Goal: Communication & Community: Ask a question

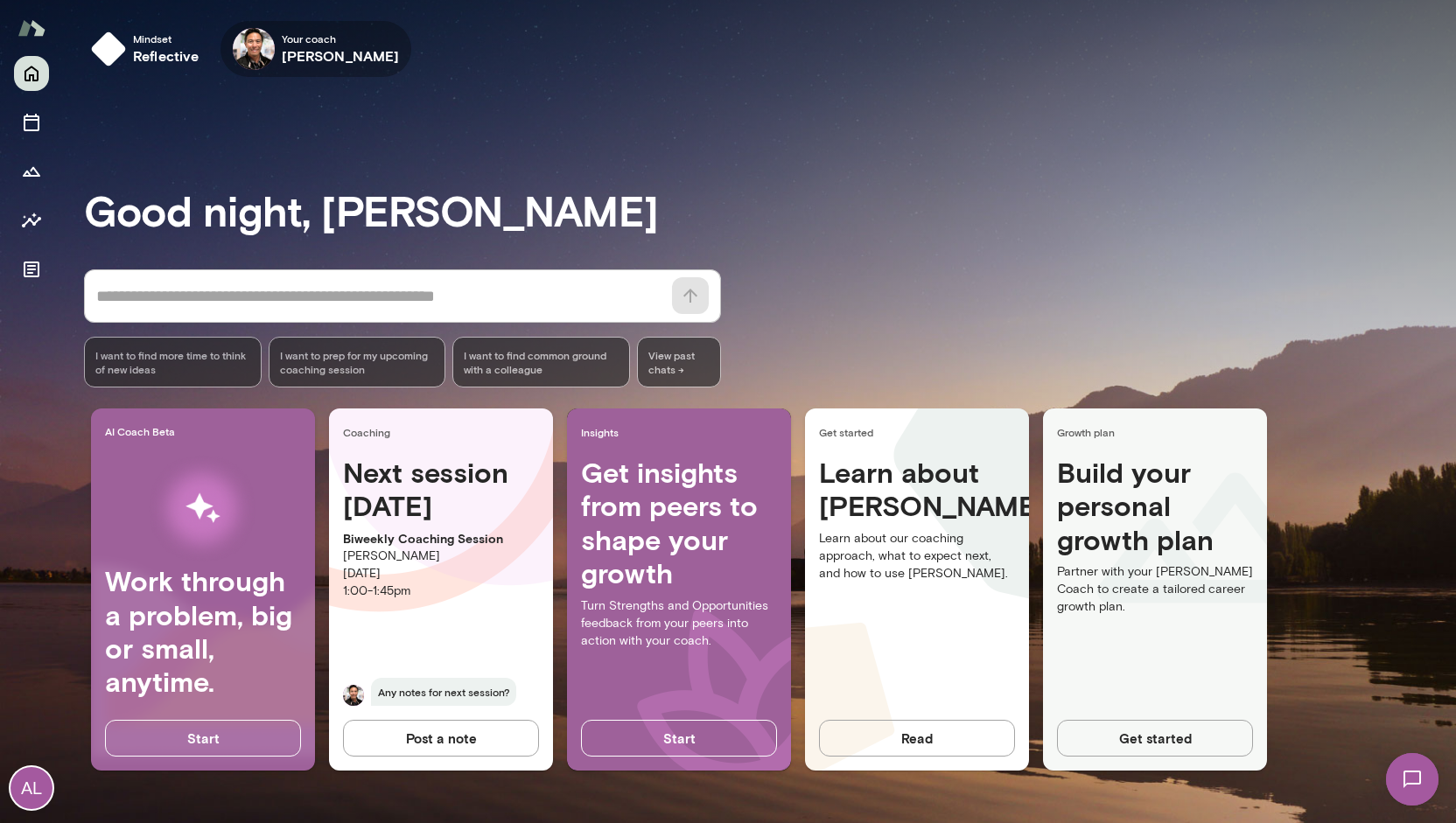
click at [335, 60] on h6 "[PERSON_NAME]" at bounding box center [340, 56] width 118 height 21
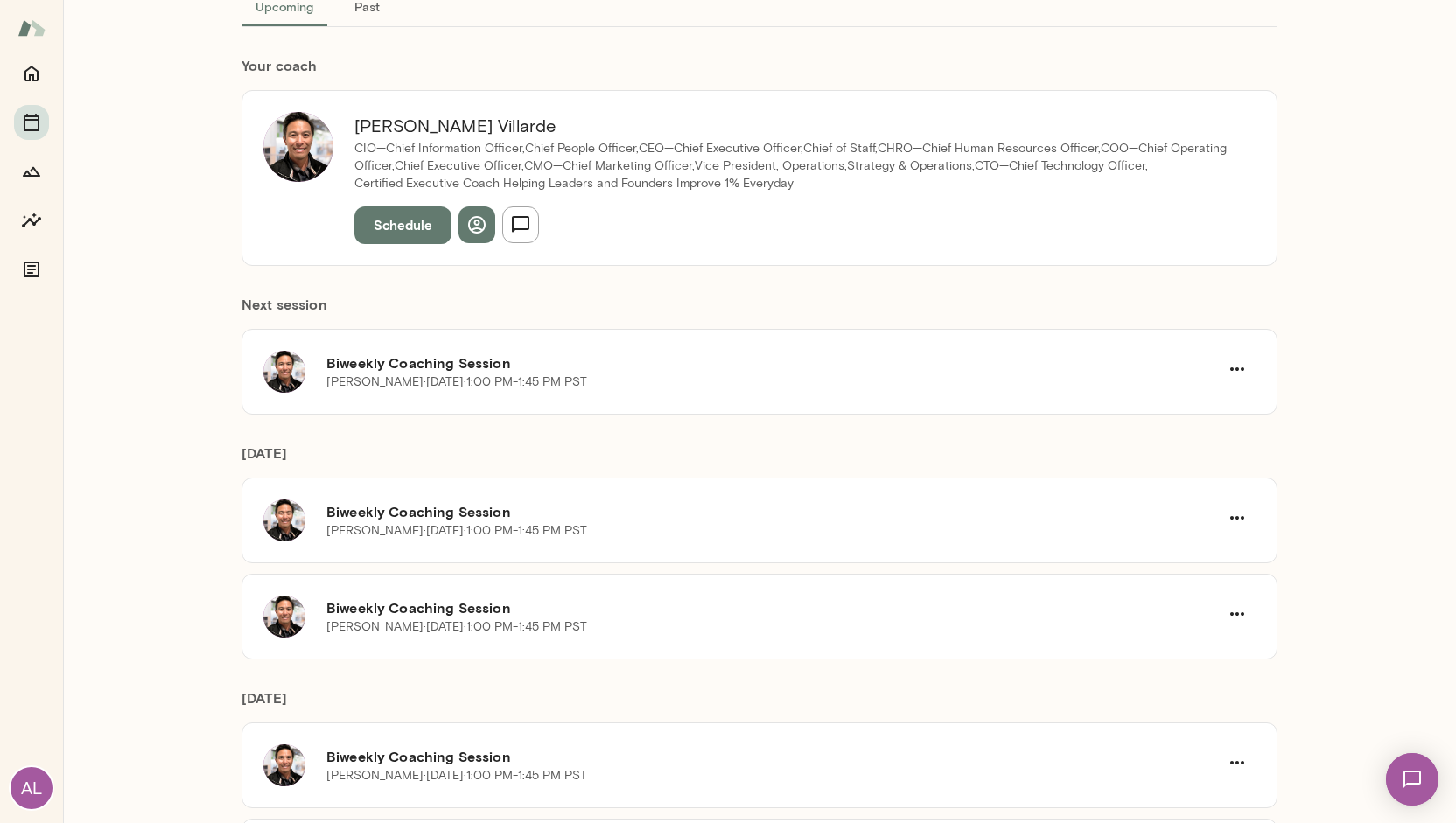
scroll to position [133, 0]
click at [1410, 787] on img at bounding box center [1412, 779] width 72 height 72
click at [1187, 329] on div "Chats" at bounding box center [1262, 313] width 345 height 60
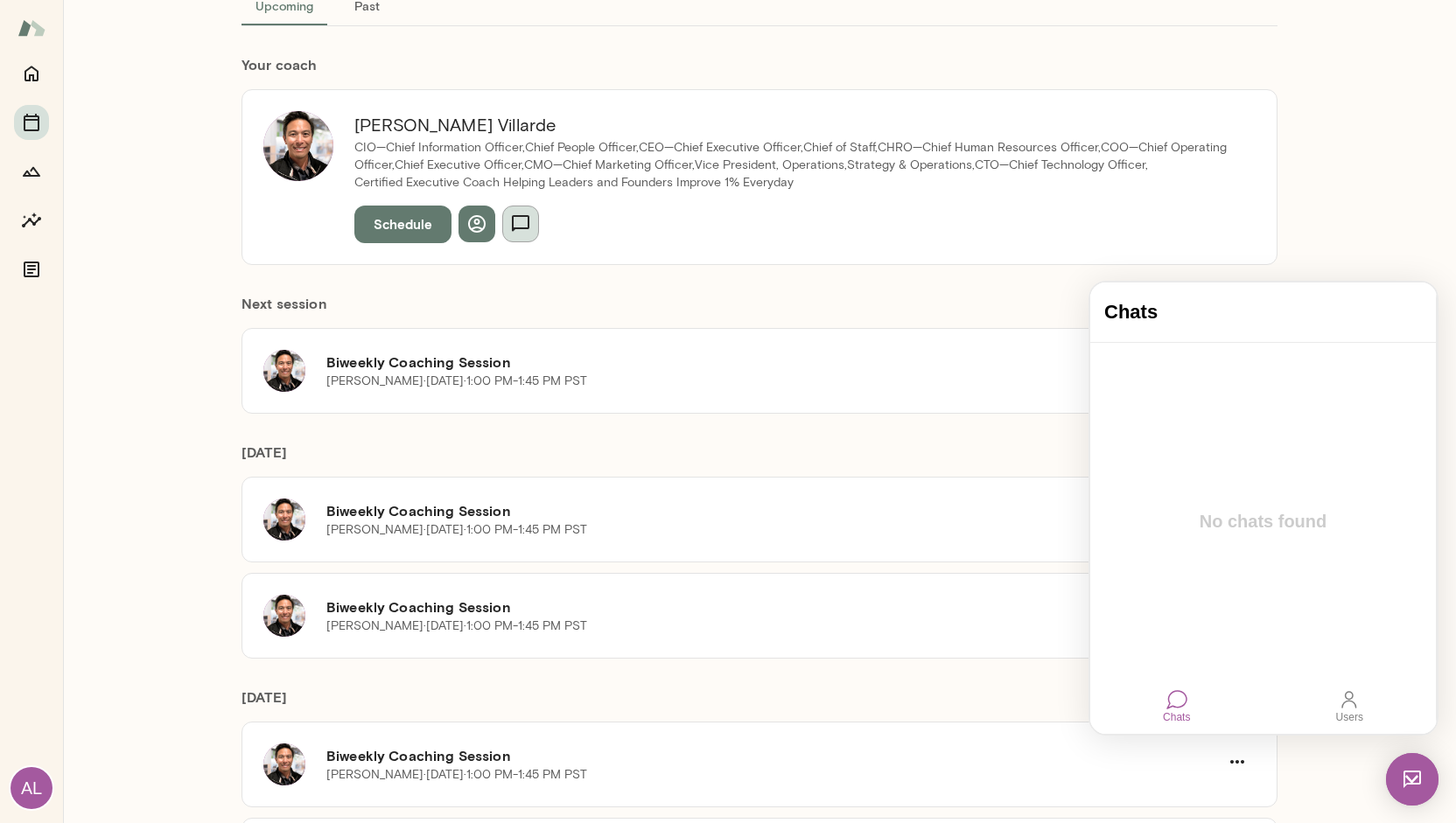
click at [526, 224] on button "button" at bounding box center [520, 223] width 37 height 37
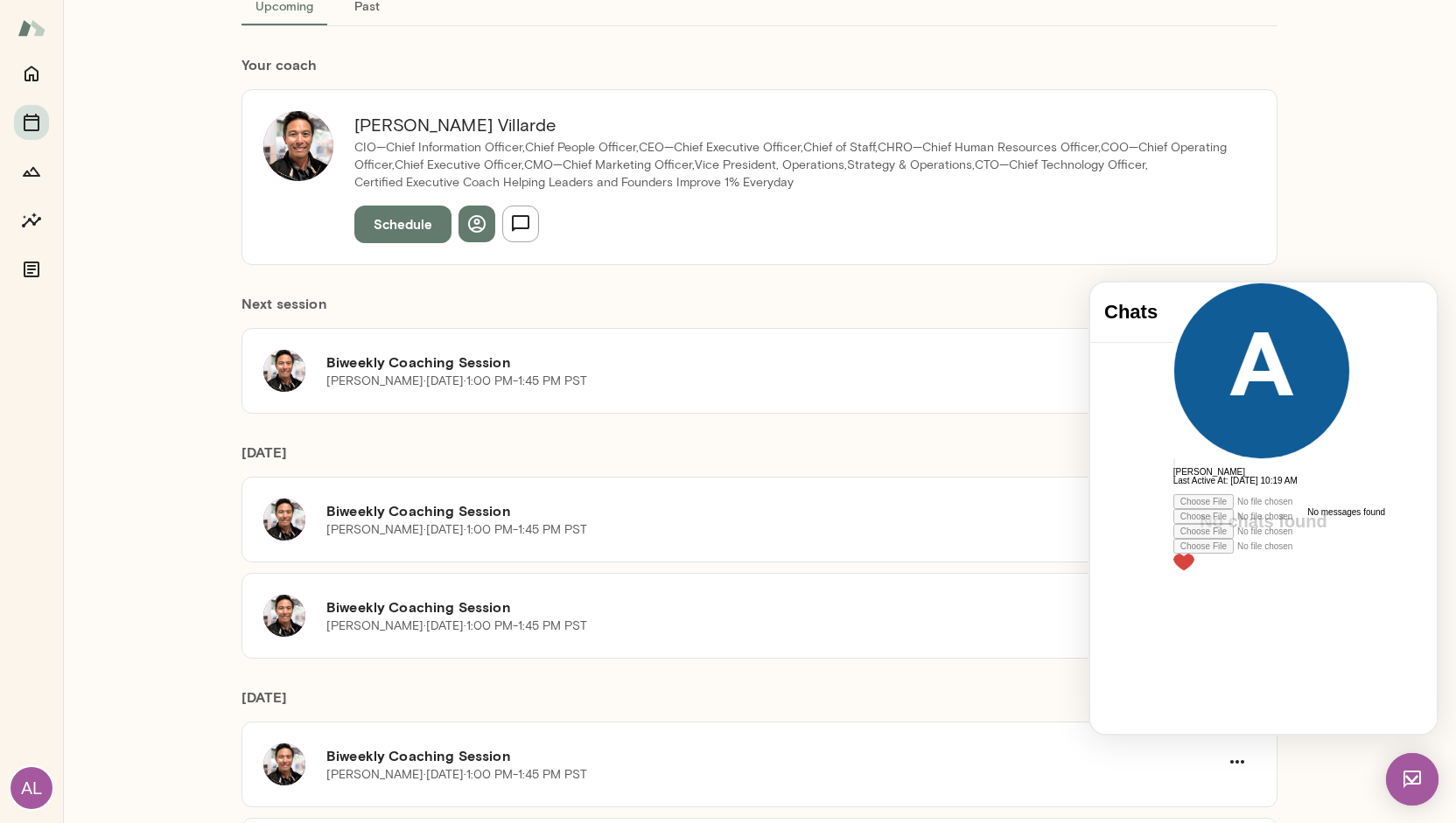
click at [1189, 494] on div at bounding box center [1261, 489] width 177 height 9
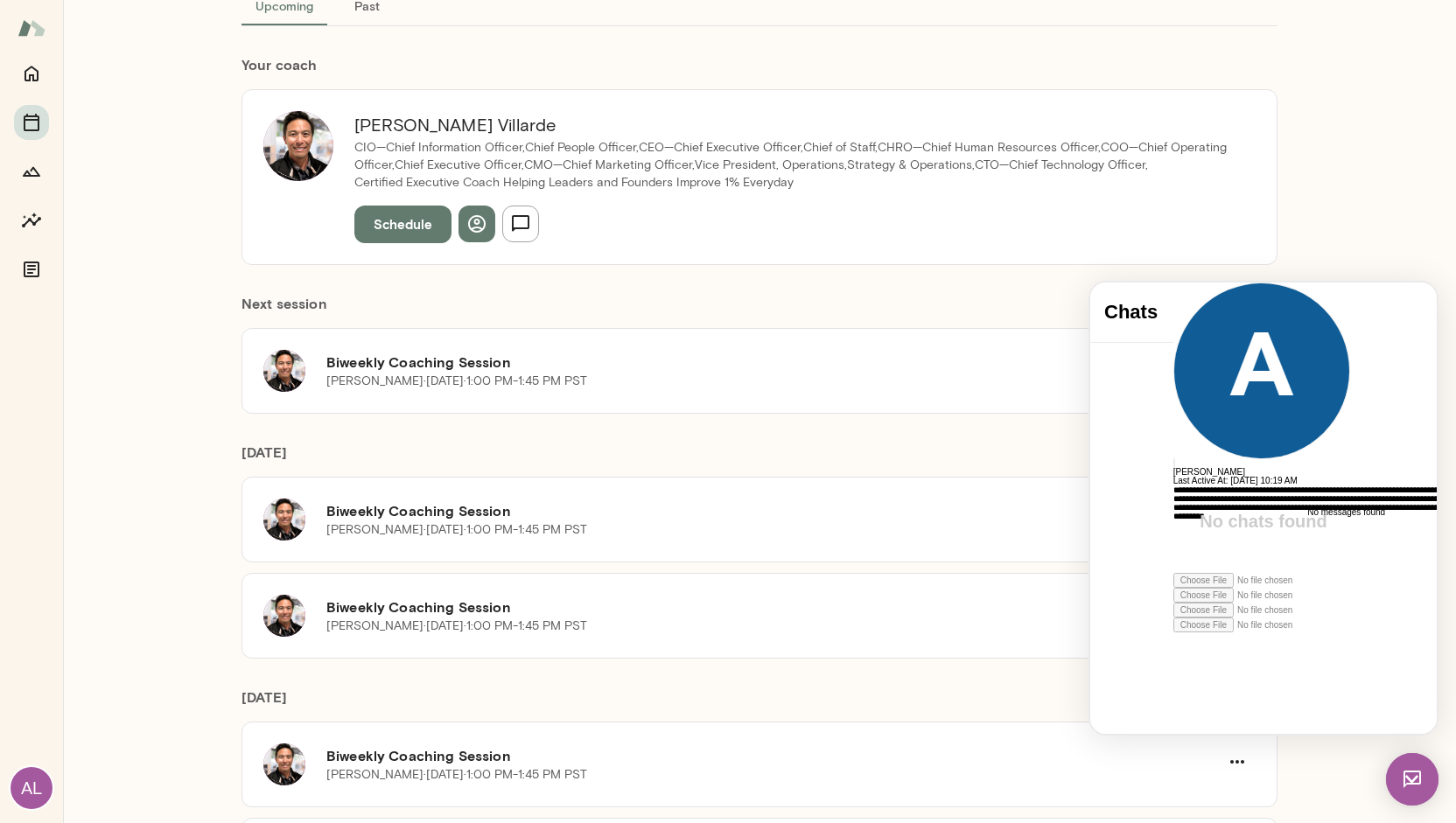
scroll to position [47, 0]
click at [1173, 632] on icon at bounding box center [1173, 632] width 0 height 0
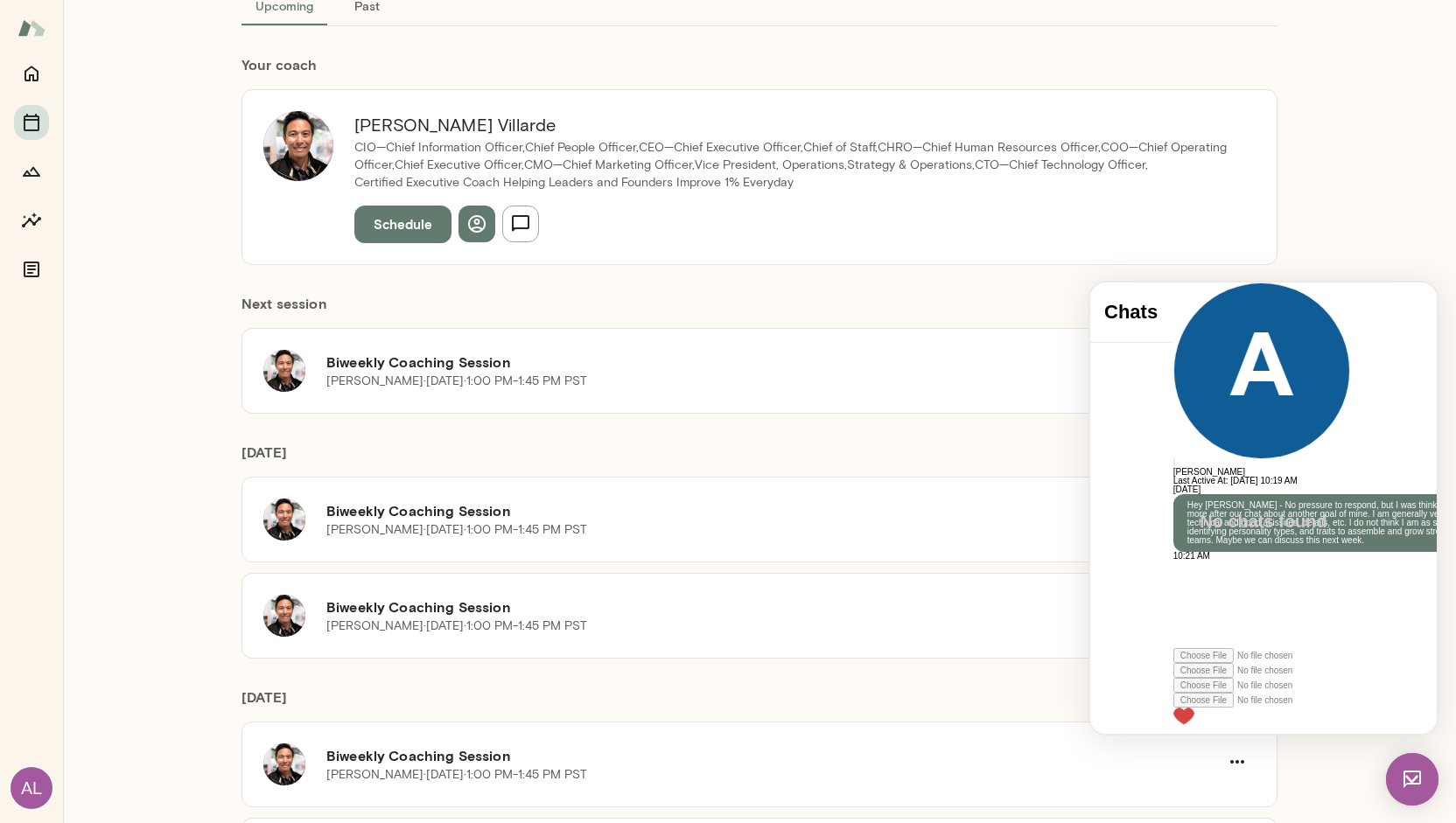
scroll to position [0, 0]
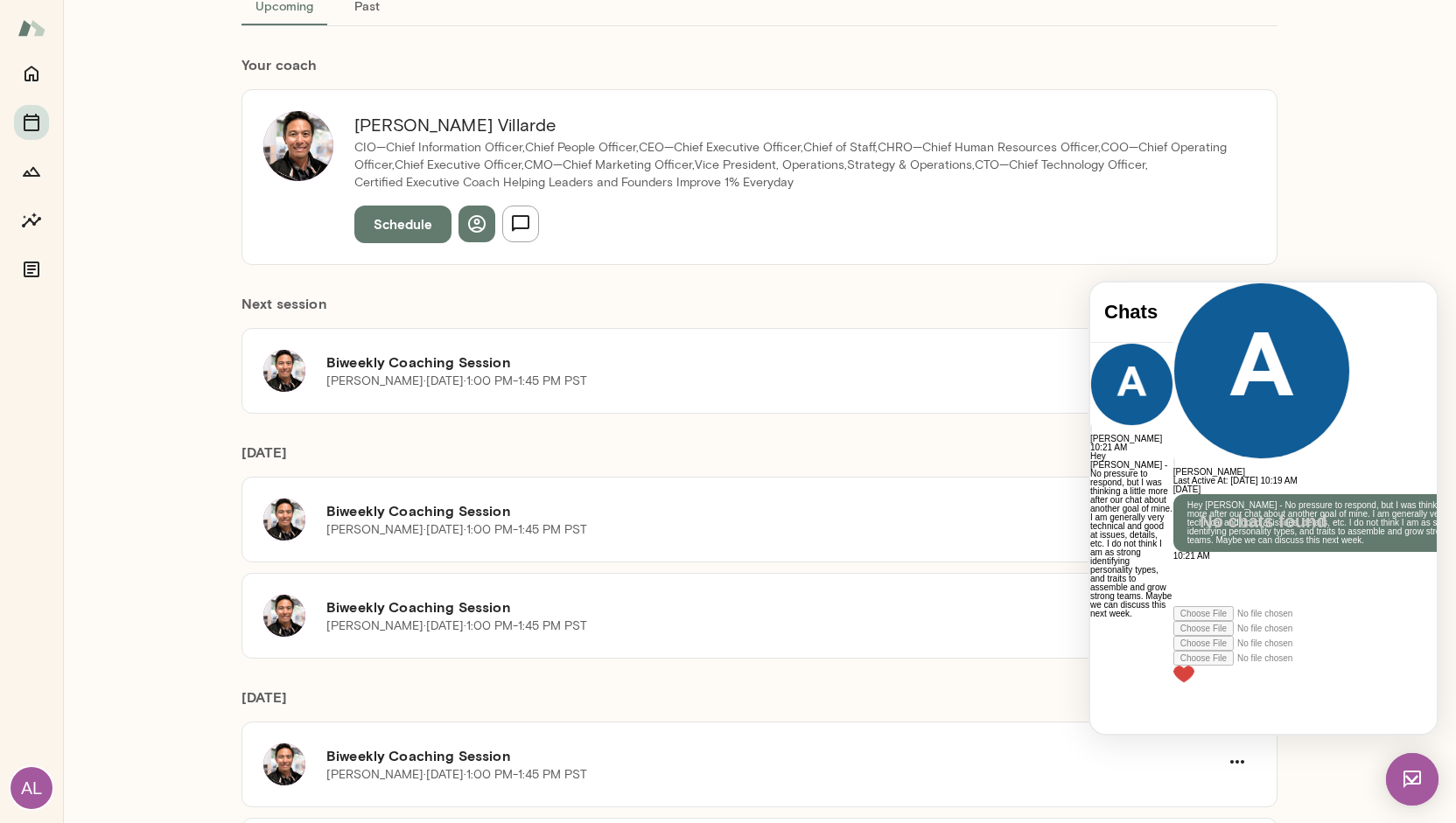
click at [1194, 683] on img at bounding box center [1184, 674] width 21 height 18
click at [1323, 256] on div "Coaching Sessions Upcoming Past Your coach [PERSON_NAME] CIO—Chief Information …" at bounding box center [759, 411] width 1393 height 823
